Goal: Information Seeking & Learning: Learn about a topic

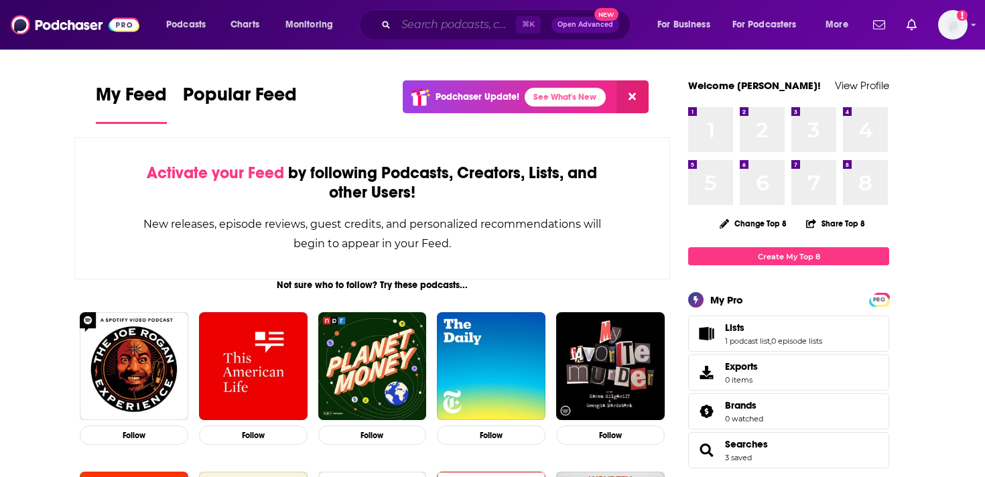
click at [441, 29] on input "Search podcasts, credits, & more..." at bounding box center [456, 24] width 120 height 21
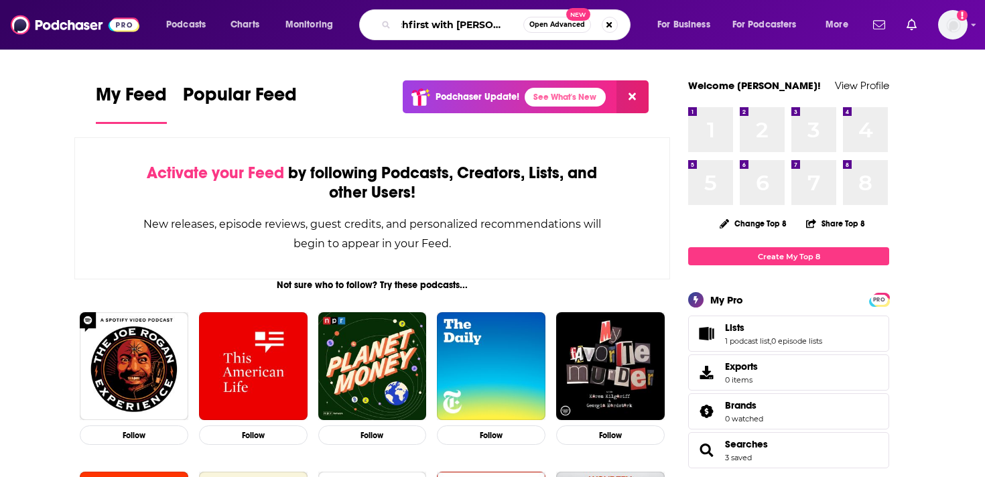
scroll to position [0, 19]
type input "techfirst with [PERSON_NAME]"
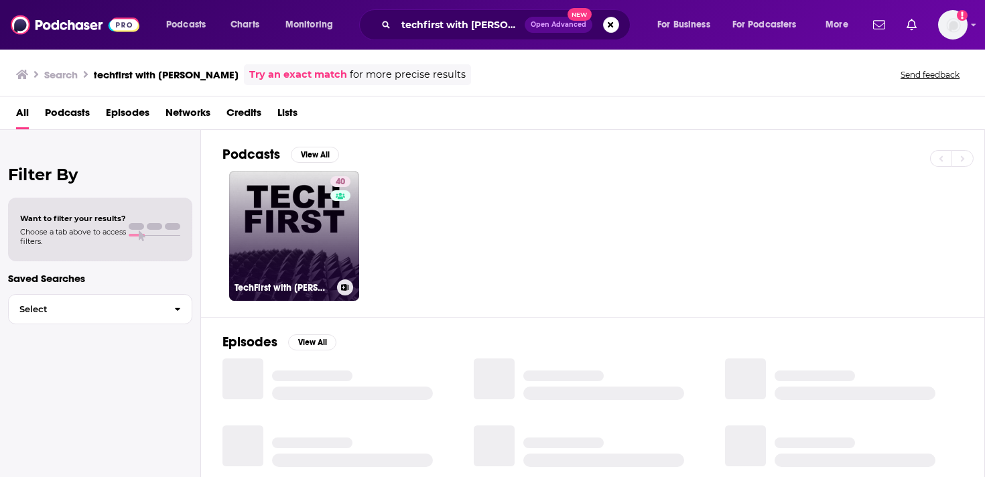
click at [332, 238] on div "40" at bounding box center [341, 227] width 23 height 103
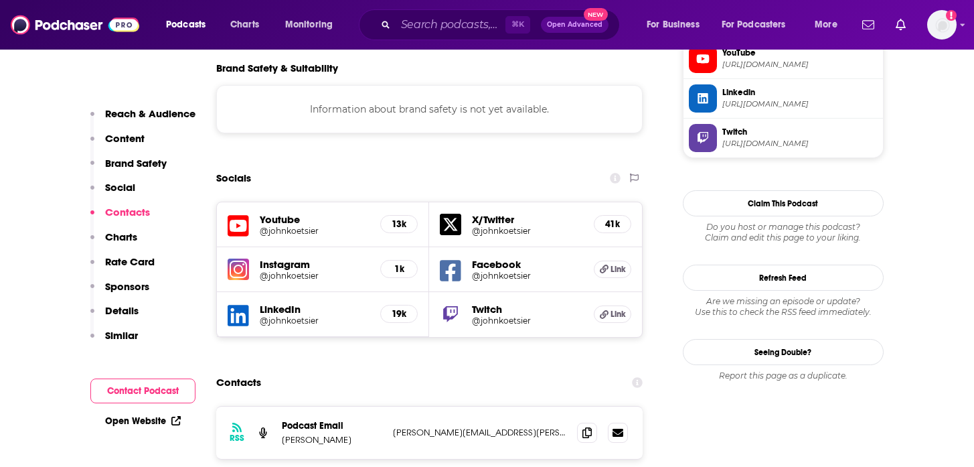
scroll to position [1173, 0]
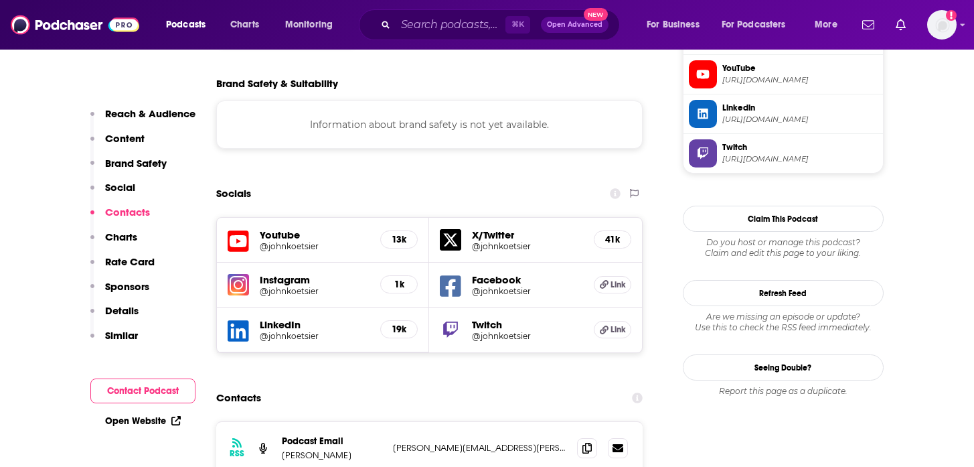
click at [275, 228] on h5 "Youtube" at bounding box center [315, 234] width 111 height 13
click at [408, 230] on div "13k" at bounding box center [399, 239] width 38 height 18
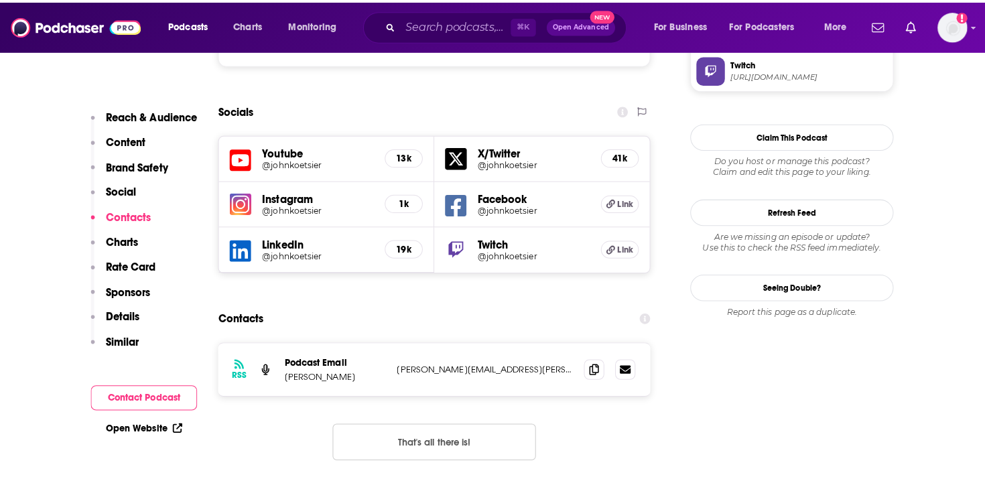
scroll to position [1258, 0]
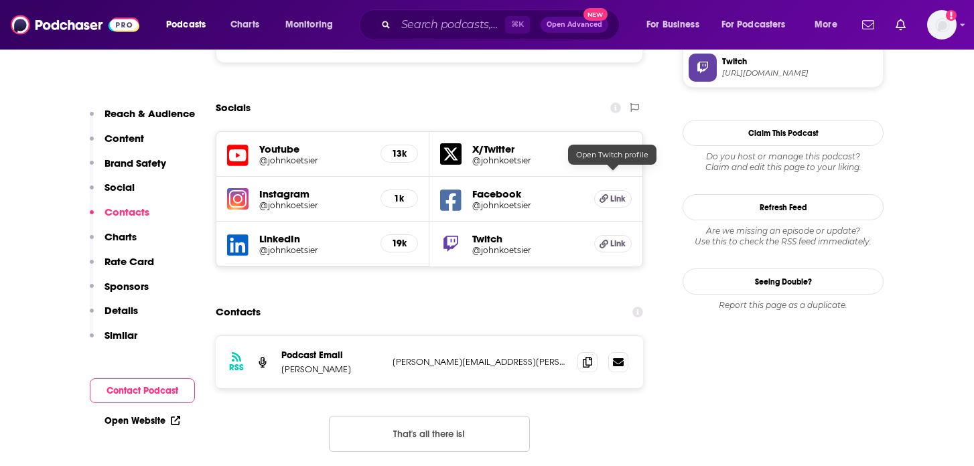
click at [610, 238] on span "Link" at bounding box center [617, 243] width 15 height 11
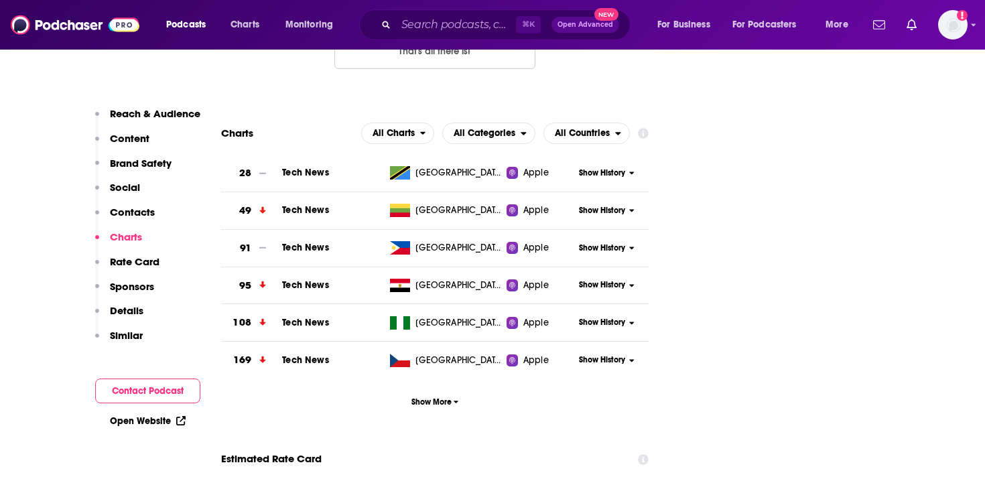
scroll to position [1646, 0]
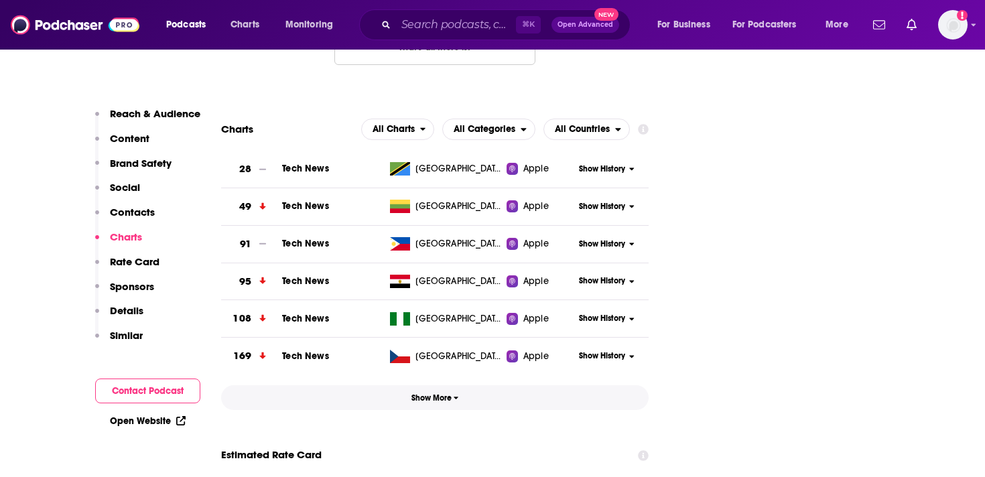
click at [439, 393] on span "Show More" at bounding box center [435, 397] width 48 height 9
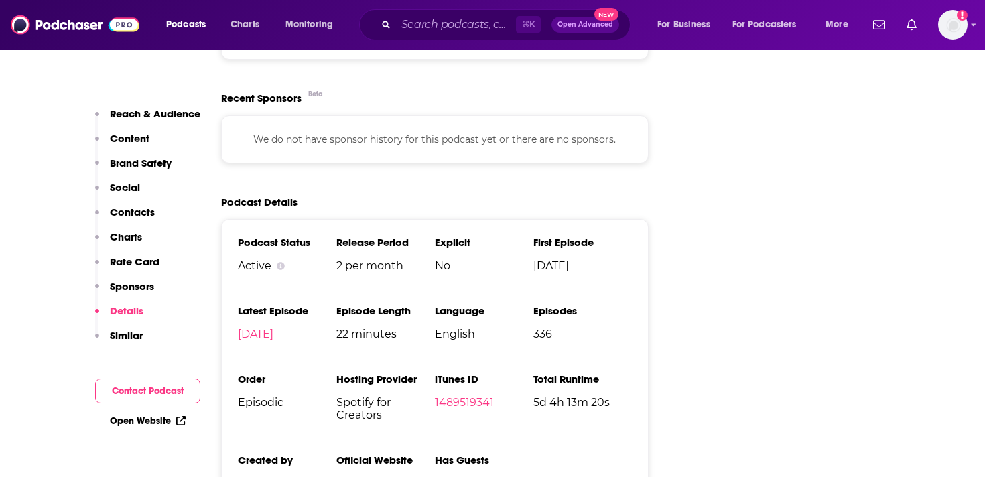
scroll to position [2320, 0]
